Goal: Information Seeking & Learning: Find specific fact

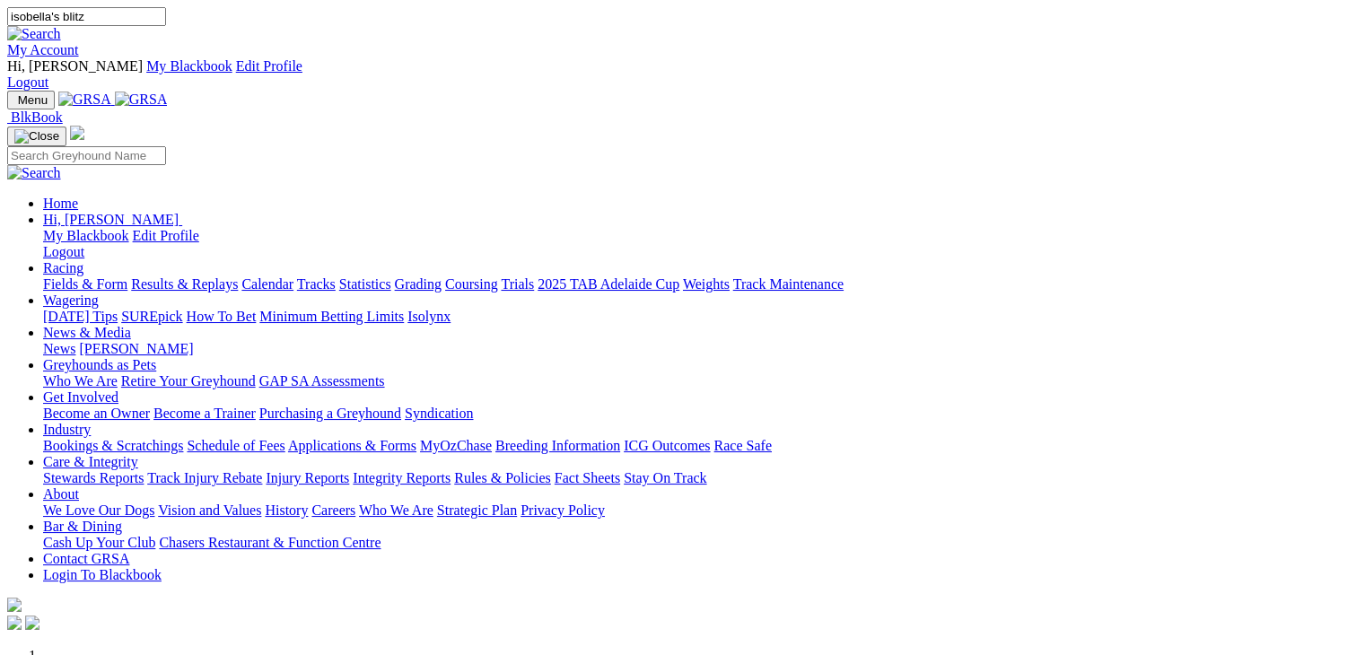
type input "isobella's blitz"
click at [61, 26] on img at bounding box center [34, 34] width 54 height 16
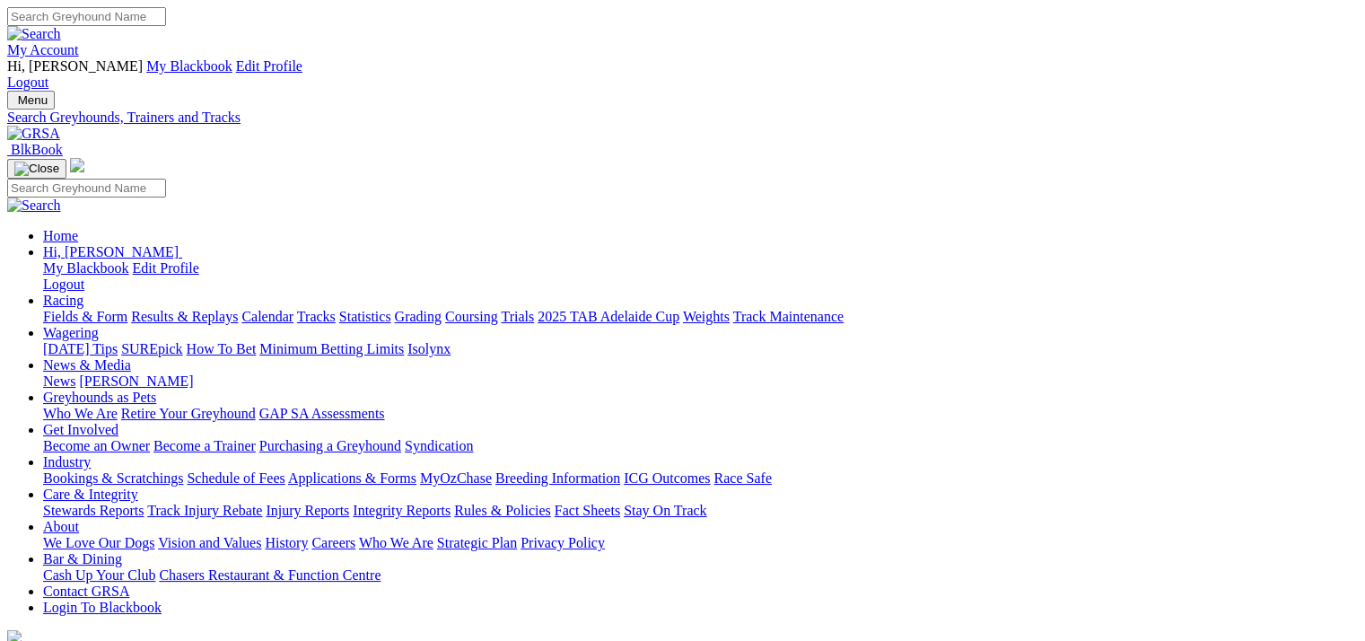
type input "isabella's blitz"
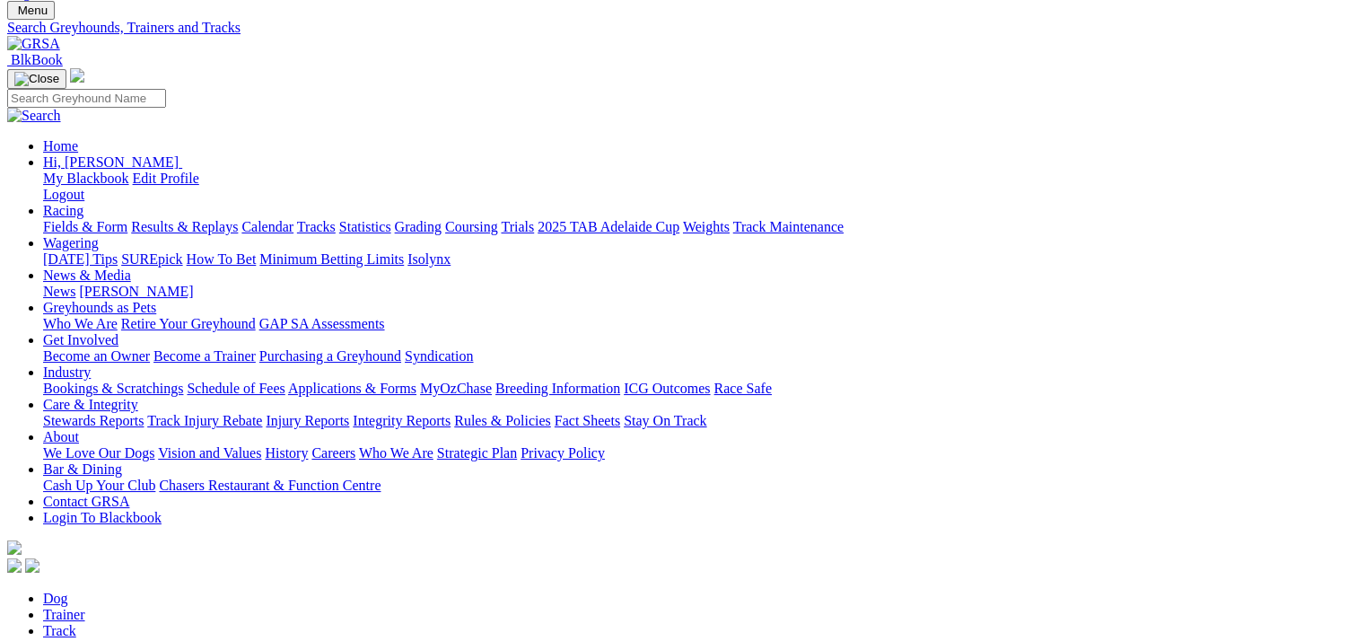
scroll to position [269, 0]
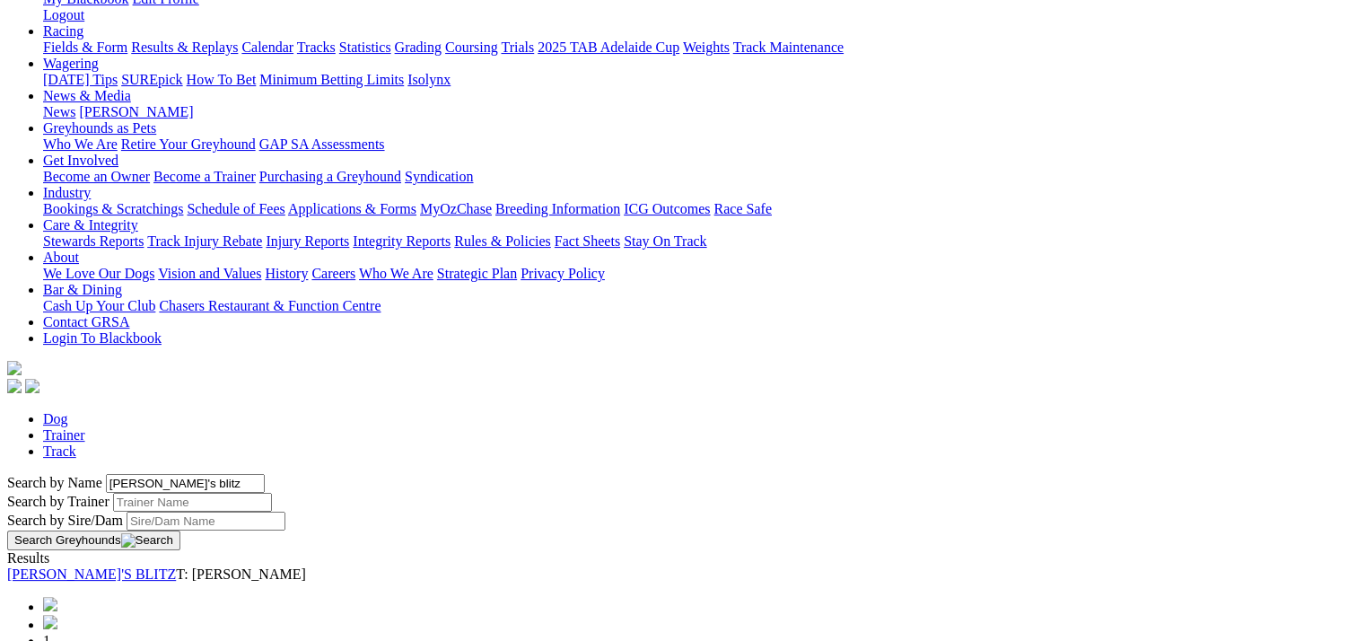
click at [176, 566] on link "[PERSON_NAME]'S BLITZ" at bounding box center [91, 573] width 169 height 15
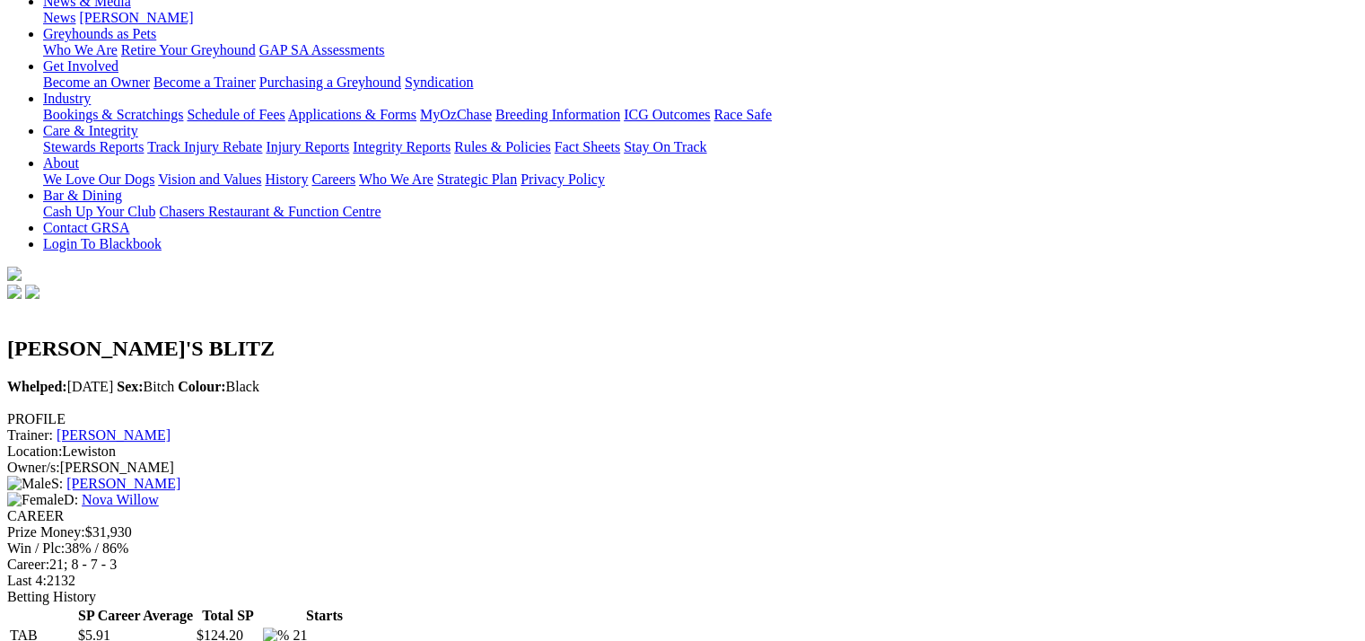
scroll to position [359, 0]
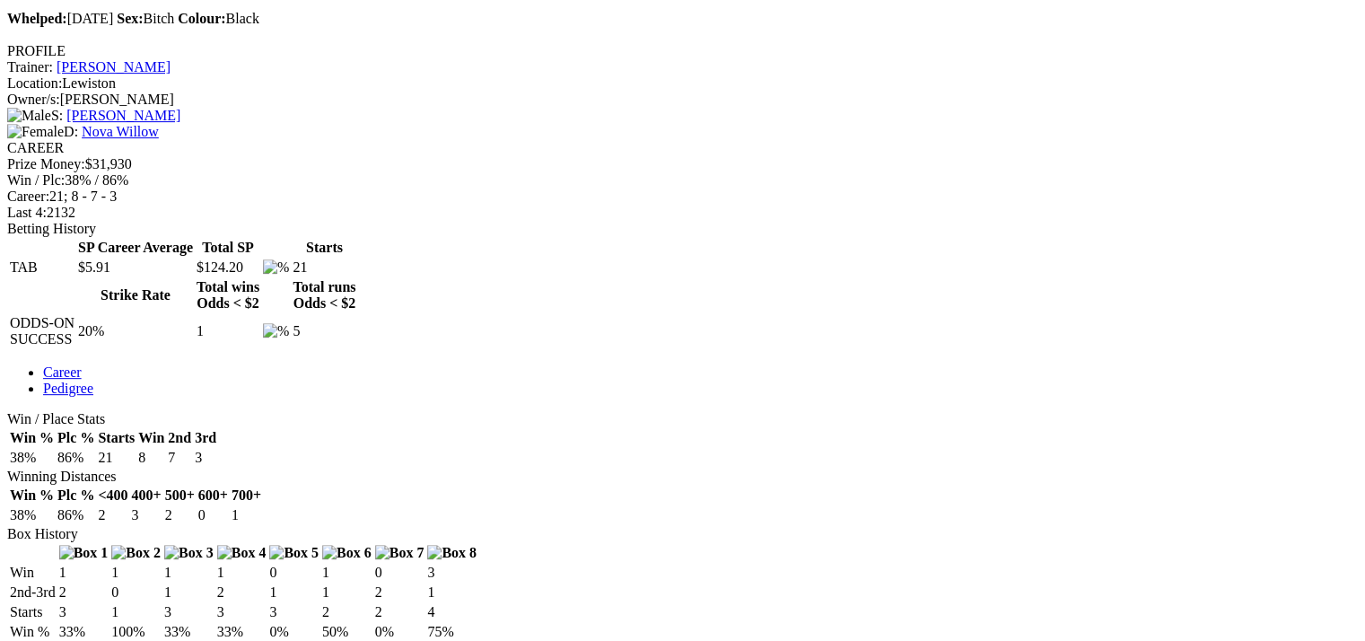
scroll to position [628, 0]
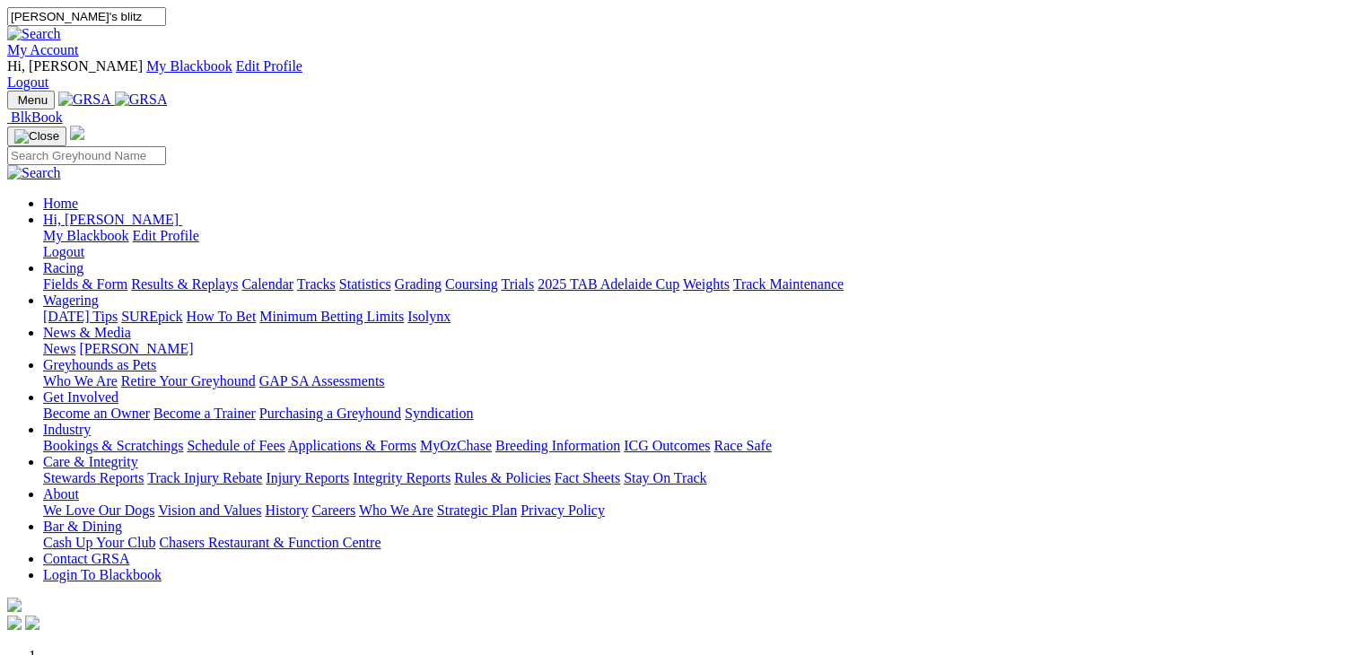
type input "isabella's blitz"
click at [61, 26] on img at bounding box center [34, 34] width 54 height 16
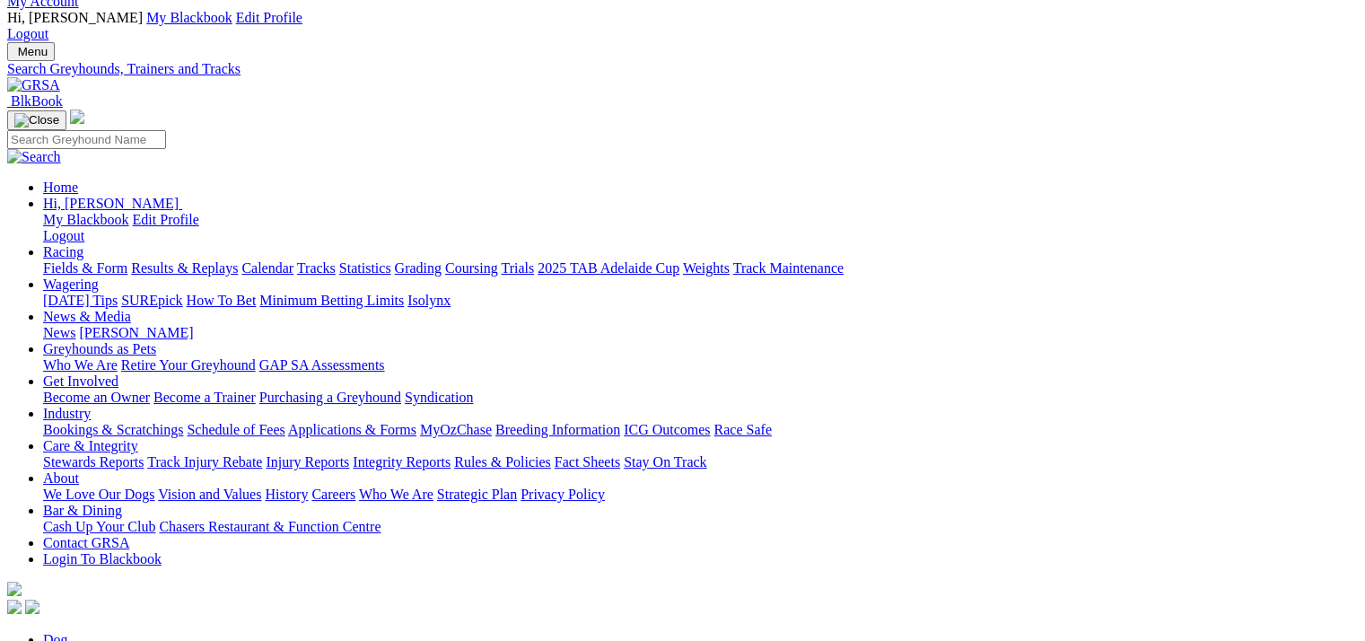
scroll to position [179, 0]
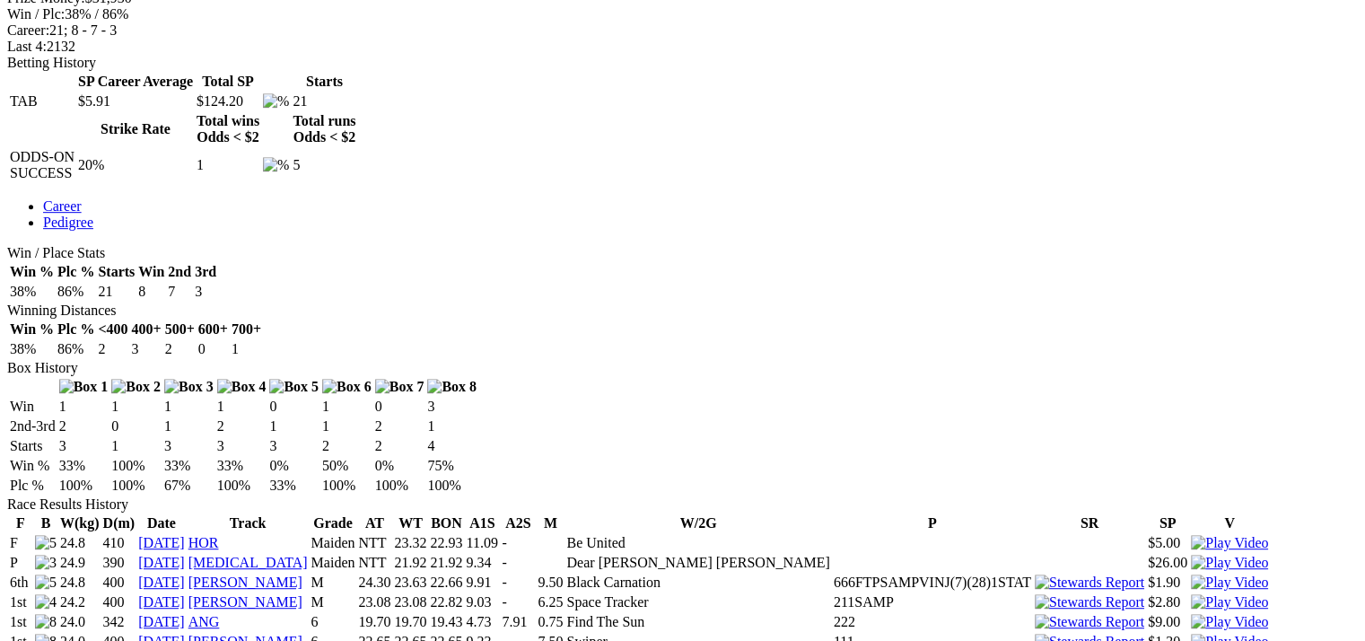
scroll to position [628, 0]
